Goal: Task Accomplishment & Management: Use online tool/utility

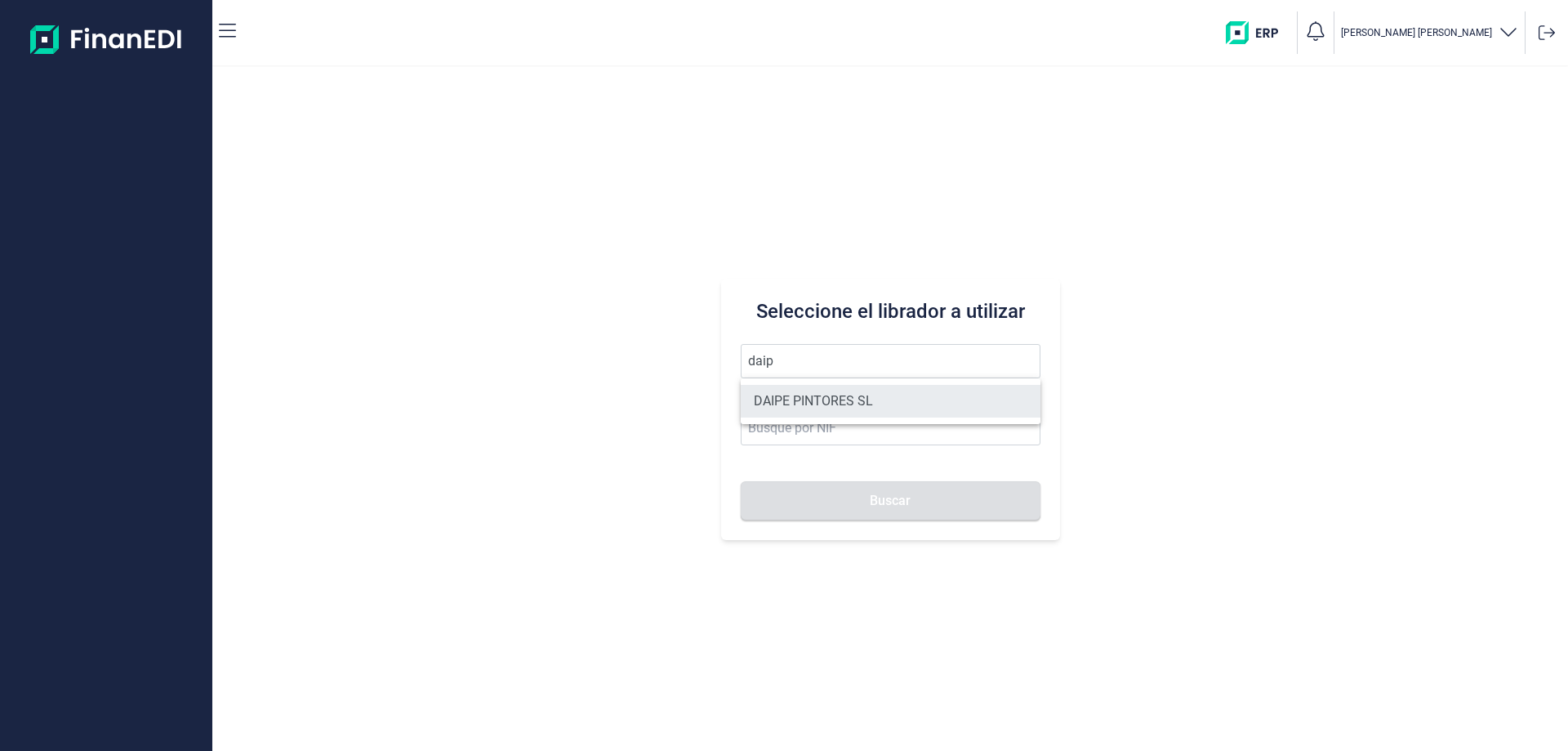
drag, startPoint x: 793, startPoint y: 391, endPoint x: 820, endPoint y: 449, distance: 64.0
click at [794, 391] on li "DAIPE PINTORES SL" at bounding box center [891, 400] width 300 height 33
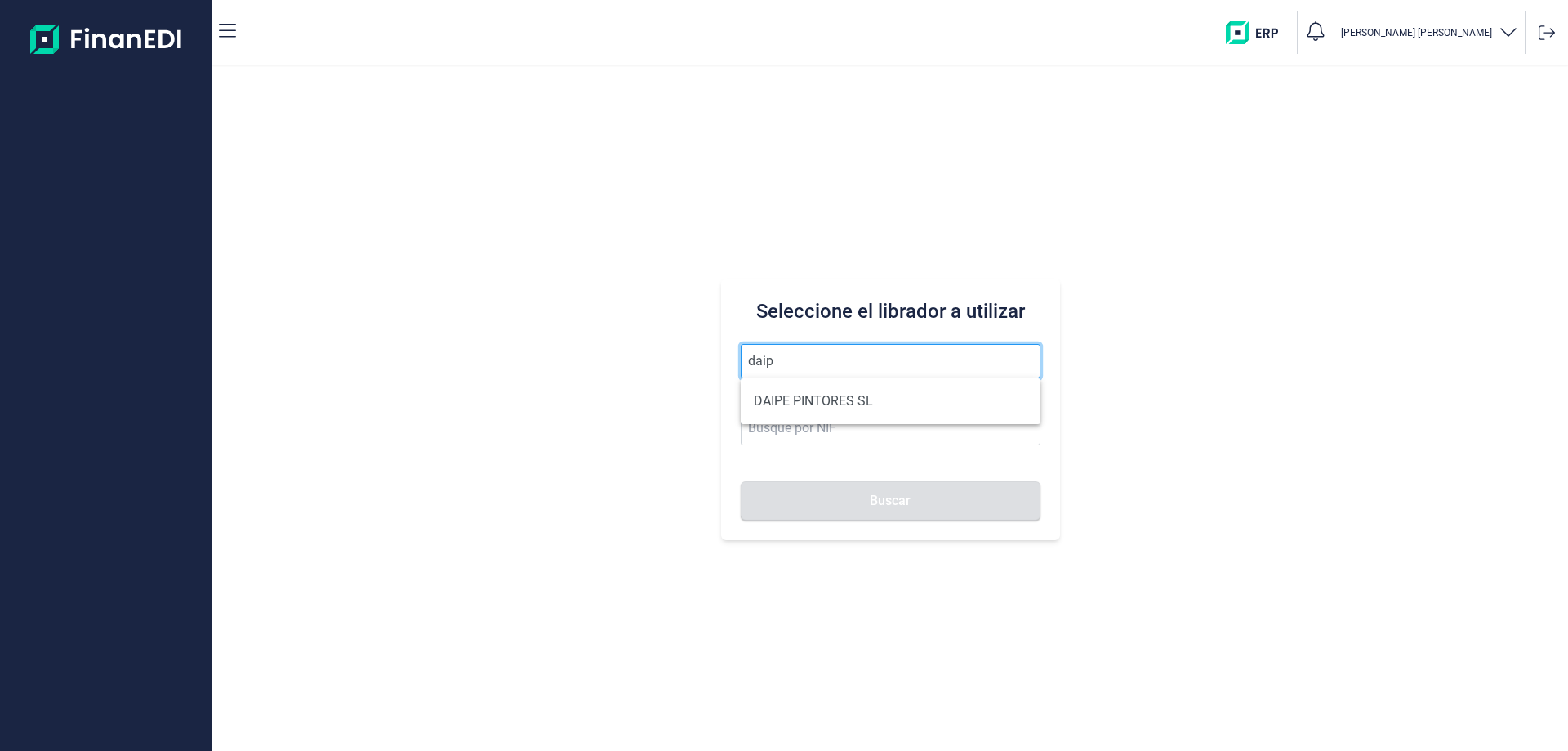
type input "DAIPE PINTORES SL"
type input "B02679678"
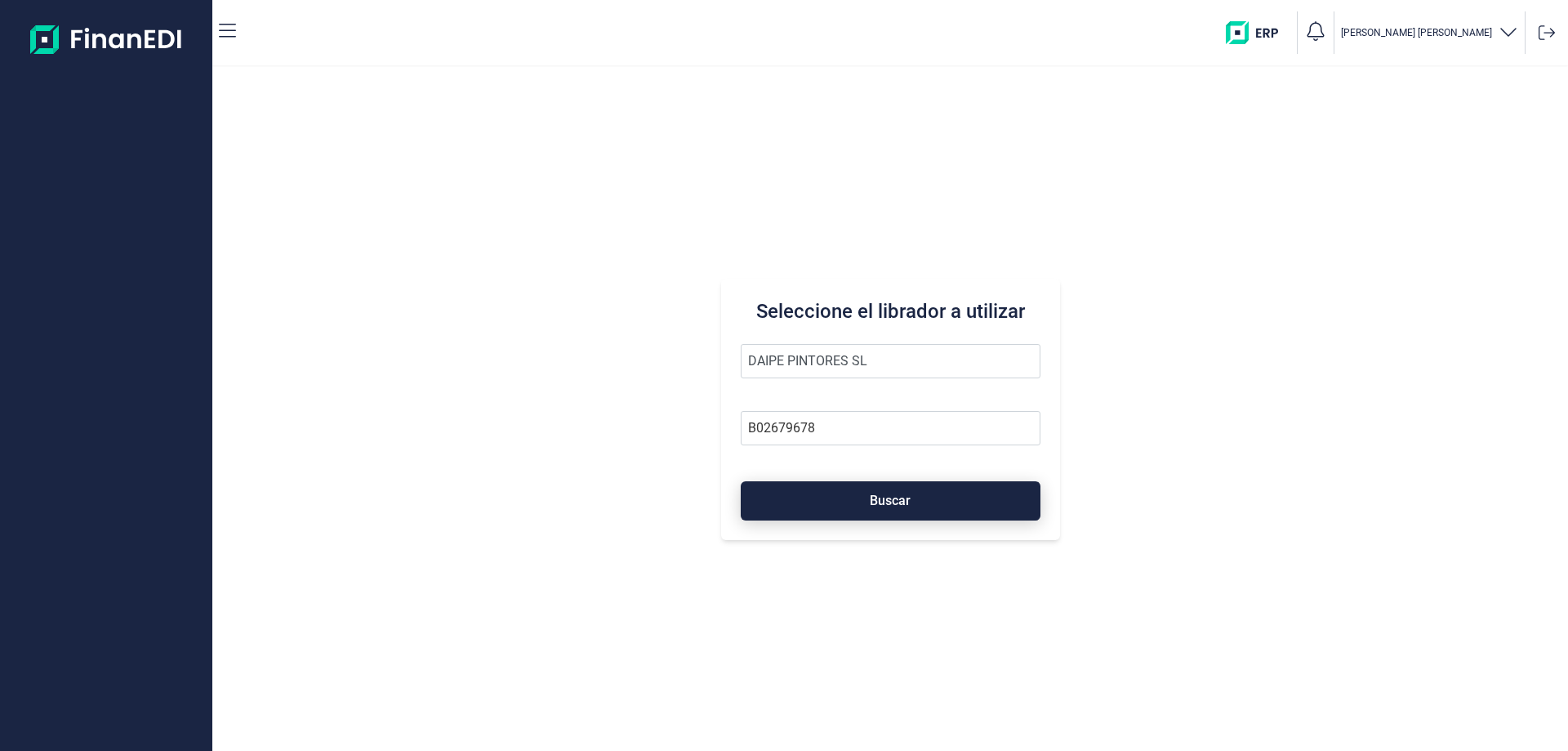
click at [847, 502] on button "Buscar" at bounding box center [891, 501] width 300 height 39
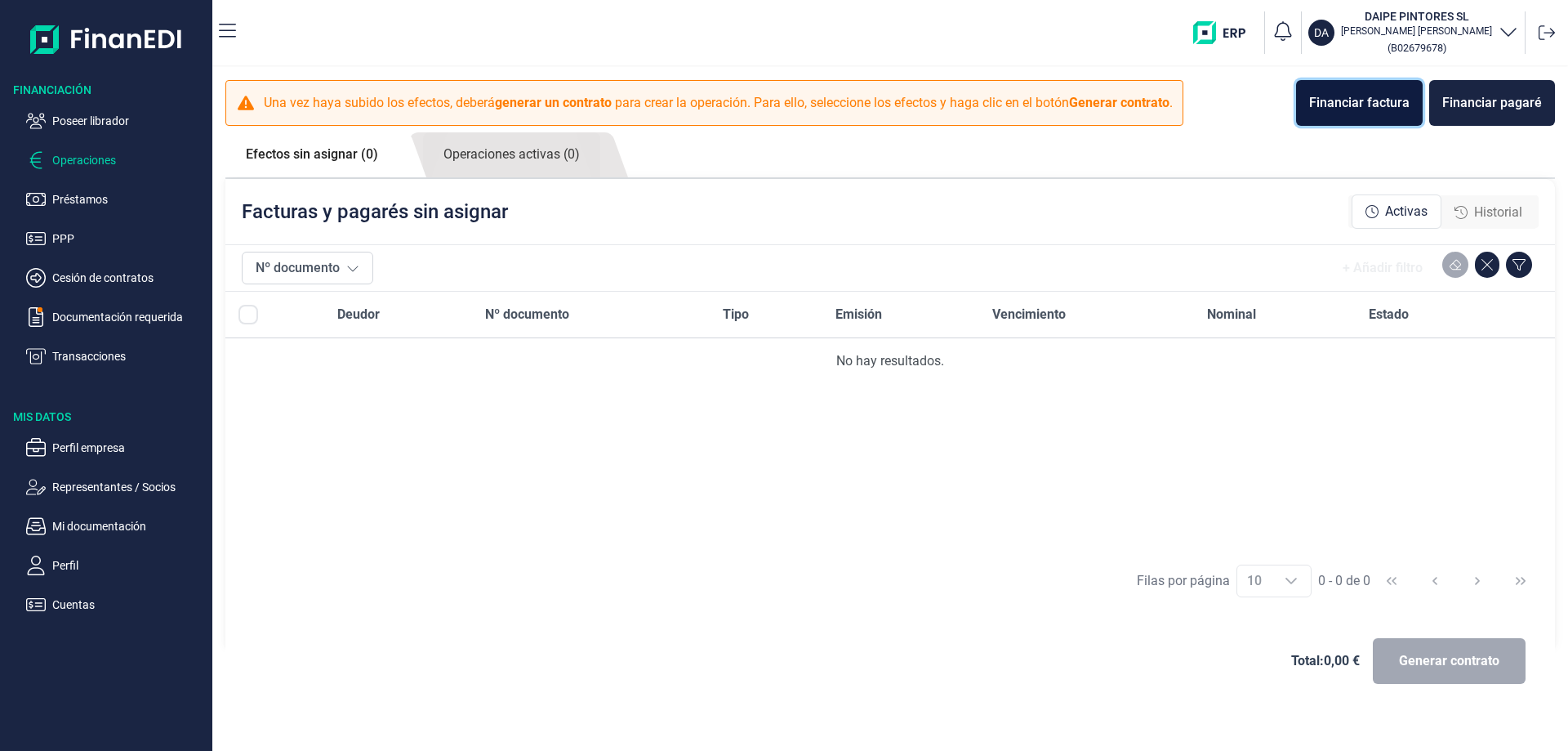
click at [1327, 98] on div "Financiar factura" at bounding box center [1360, 102] width 101 height 20
